Goal: Navigation & Orientation: Find specific page/section

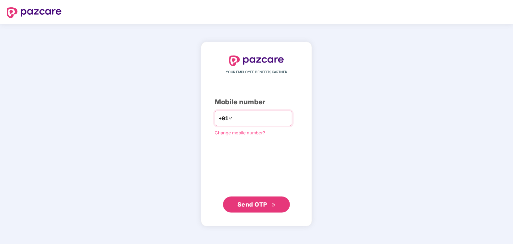
type input "**********"
click at [245, 204] on span "Send OTP" at bounding box center [252, 204] width 30 height 7
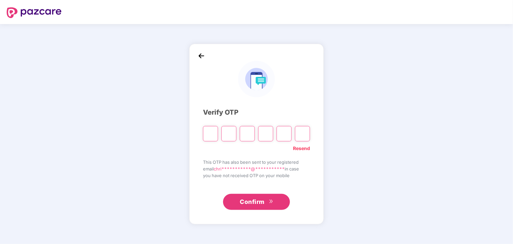
type input "*"
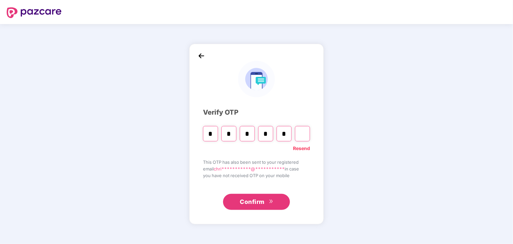
type input "*"
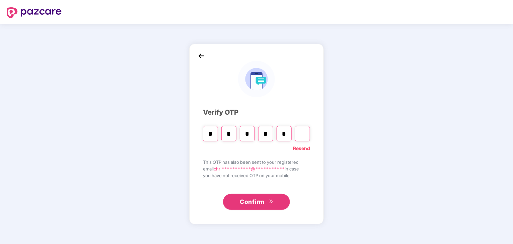
type input "*"
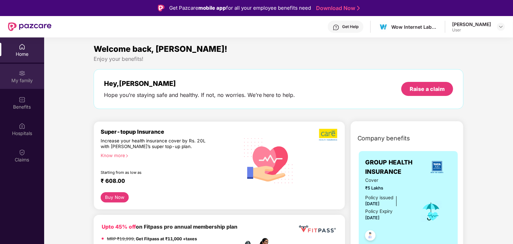
click at [27, 78] on div "My family" at bounding box center [22, 80] width 44 height 7
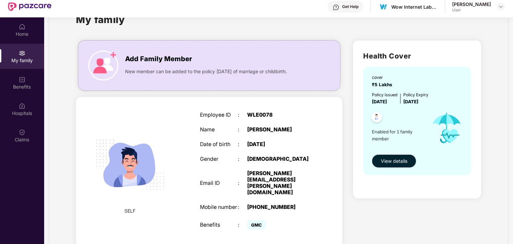
scroll to position [37, 0]
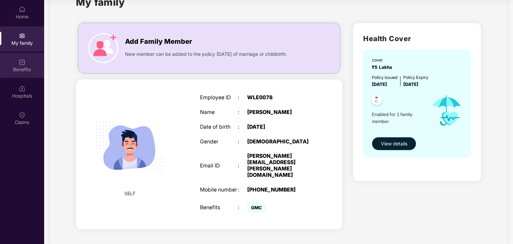
click at [17, 59] on div "Benefits" at bounding box center [22, 65] width 44 height 25
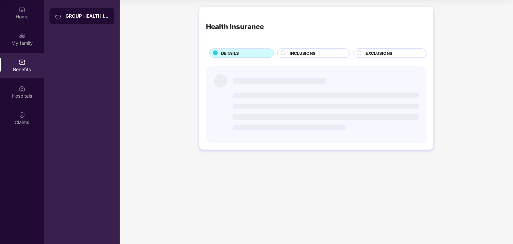
scroll to position [0, 0]
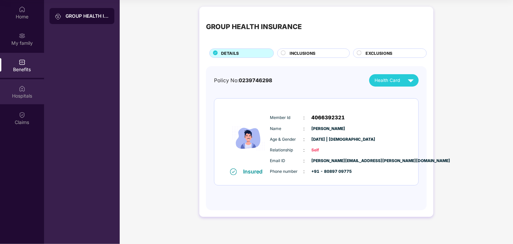
click at [27, 99] on div "Hospitals" at bounding box center [22, 96] width 44 height 7
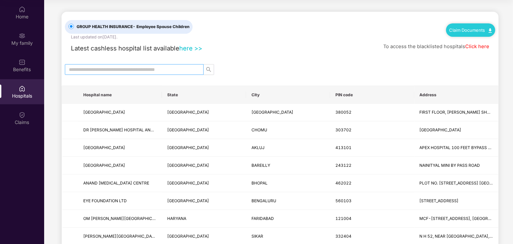
click at [103, 73] on input "text" at bounding box center [131, 69] width 125 height 7
click at [30, 14] on div "Home" at bounding box center [22, 16] width 44 height 7
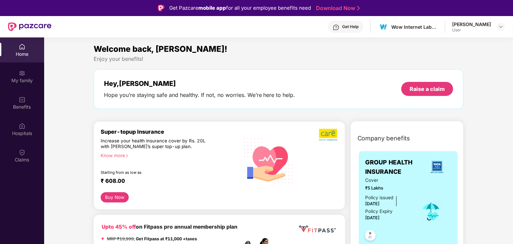
click at [505, 28] on header "Get Help Wow Internet Labz Private Limited [PERSON_NAME] User" at bounding box center [256, 26] width 513 height 21
click at [498, 24] on div at bounding box center [501, 27] width 8 height 8
click at [449, 42] on div "Logout" at bounding box center [469, 42] width 87 height 13
